Goal: Information Seeking & Learning: Find contact information

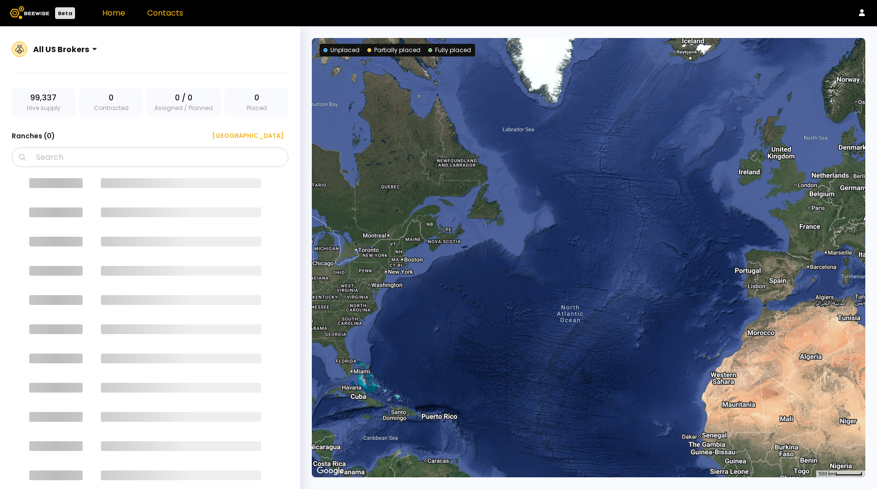
click at [167, 16] on link "Contacts" at bounding box center [165, 12] width 36 height 11
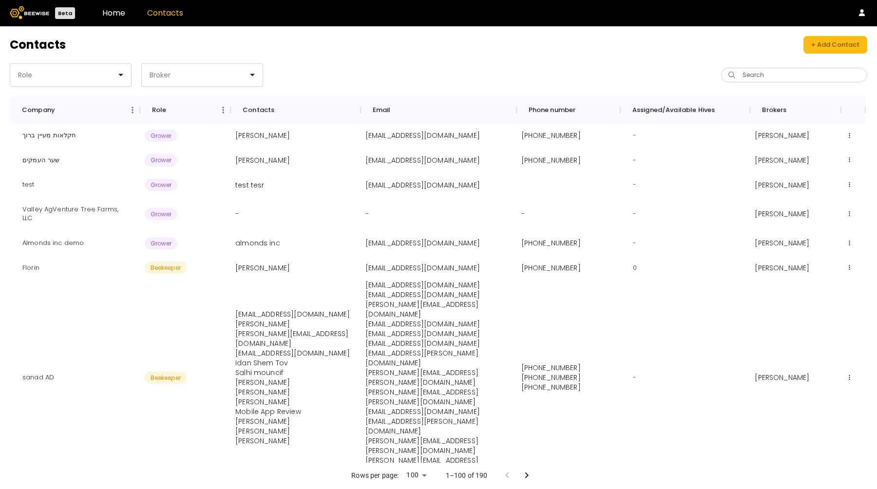
scroll to position [50, 0]
drag, startPoint x: 364, startPoint y: 295, endPoint x: 496, endPoint y: 291, distance: 132.1
click at [496, 291] on div "[EMAIL_ADDRESS][DOMAIN_NAME] [DOMAIN_NAME][EMAIL_ADDRESS][DOMAIN_NAME] [EMAIL_A…" at bounding box center [438, 377] width 156 height 195
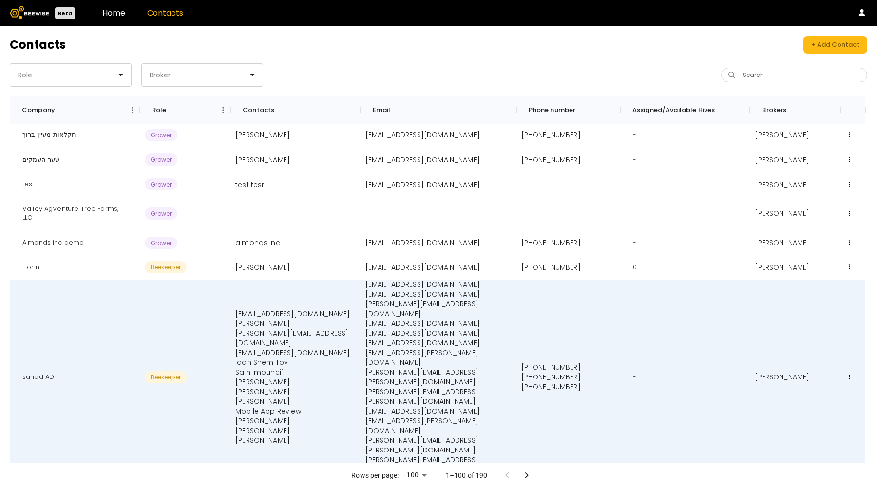
copy p "[EMAIL_ADDRESS][DOMAIN_NAME]"
drag, startPoint x: 366, startPoint y: 335, endPoint x: 460, endPoint y: 333, distance: 94.0
click at [460, 338] on p "[EMAIL_ADDRESS][DOMAIN_NAME]" at bounding box center [438, 343] width 146 height 10
copy p "[EMAIL_ADDRESS][DOMAIN_NAME]"
drag, startPoint x: 365, startPoint y: 342, endPoint x: 454, endPoint y: 341, distance: 89.1
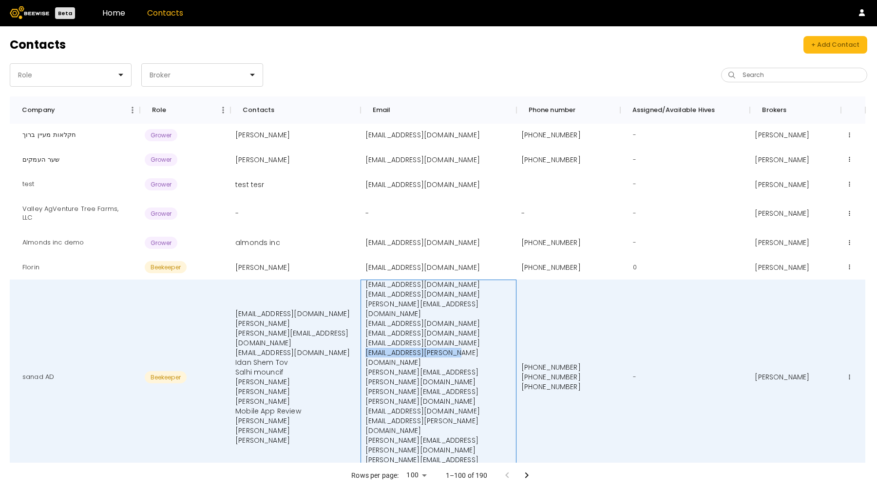
click at [454, 348] on p "[EMAIL_ADDRESS][PERSON_NAME][DOMAIN_NAME]" at bounding box center [438, 357] width 146 height 19
copy p "[EMAIL_ADDRESS][PERSON_NAME][DOMAIN_NAME]"
drag, startPoint x: 365, startPoint y: 353, endPoint x: 472, endPoint y: 352, distance: 107.1
click at [472, 367] on p "[PERSON_NAME][EMAIL_ADDRESS][PERSON_NAME][DOMAIN_NAME]" at bounding box center [438, 376] width 146 height 19
copy p "[PERSON_NAME][EMAIL_ADDRESS][PERSON_NAME][DOMAIN_NAME]"
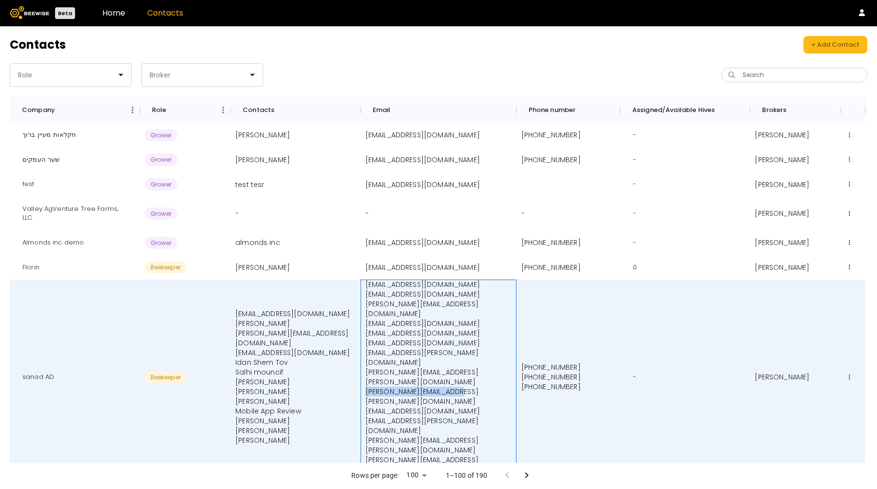
drag, startPoint x: 364, startPoint y: 364, endPoint x: 481, endPoint y: 365, distance: 116.9
click at [481, 365] on div "[EMAIL_ADDRESS][DOMAIN_NAME] [DOMAIN_NAME][EMAIL_ADDRESS][DOMAIN_NAME] [EMAIL_A…" at bounding box center [438, 377] width 156 height 195
copy p "[PERSON_NAME][EMAIL_ADDRESS][PERSON_NAME][DOMAIN_NAME]"
drag, startPoint x: 364, startPoint y: 382, endPoint x: 468, endPoint y: 382, distance: 104.2
click at [468, 382] on div "[EMAIL_ADDRESS][DOMAIN_NAME] [DOMAIN_NAME][EMAIL_ADDRESS][DOMAIN_NAME] [EMAIL_A…" at bounding box center [438, 377] width 156 height 195
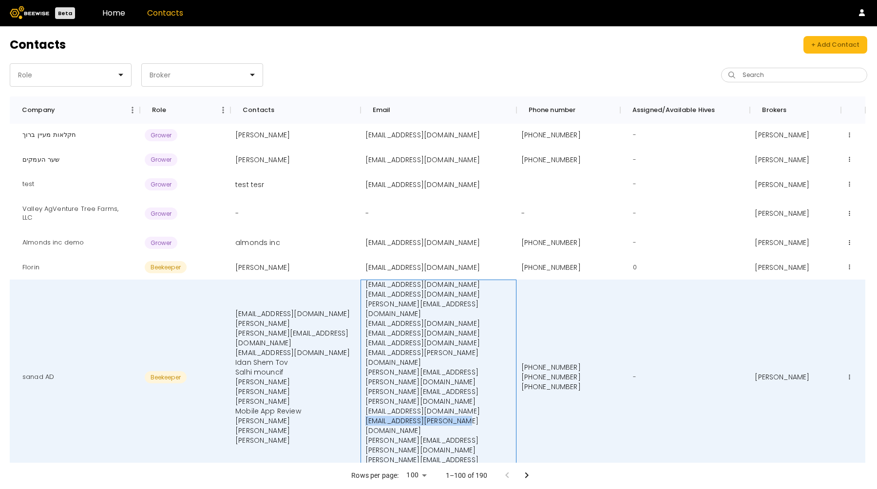
copy p "[EMAIL_ADDRESS][PERSON_NAME][DOMAIN_NAME]"
drag, startPoint x: 471, startPoint y: 392, endPoint x: 366, endPoint y: 391, distance: 104.7
click at [366, 435] on p "[PERSON_NAME][EMAIL_ADDRESS][PERSON_NAME][DOMAIN_NAME]" at bounding box center [438, 444] width 146 height 19
copy p "[PERSON_NAME][EMAIL_ADDRESS][PERSON_NAME][DOMAIN_NAME]"
